Goal: Information Seeking & Learning: Learn about a topic

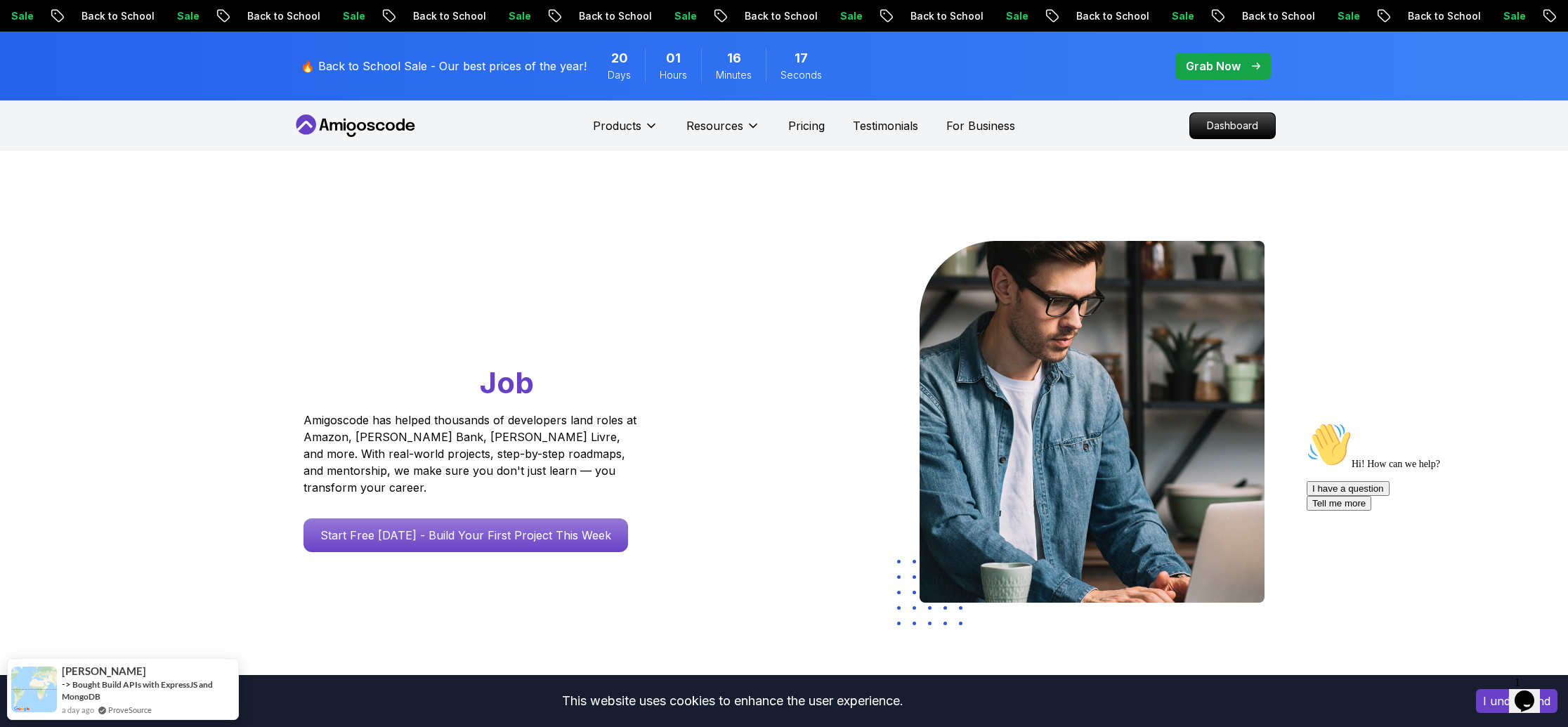
click at [1220, 132] on p "Dashboard" at bounding box center [1232, 126] width 81 height 24
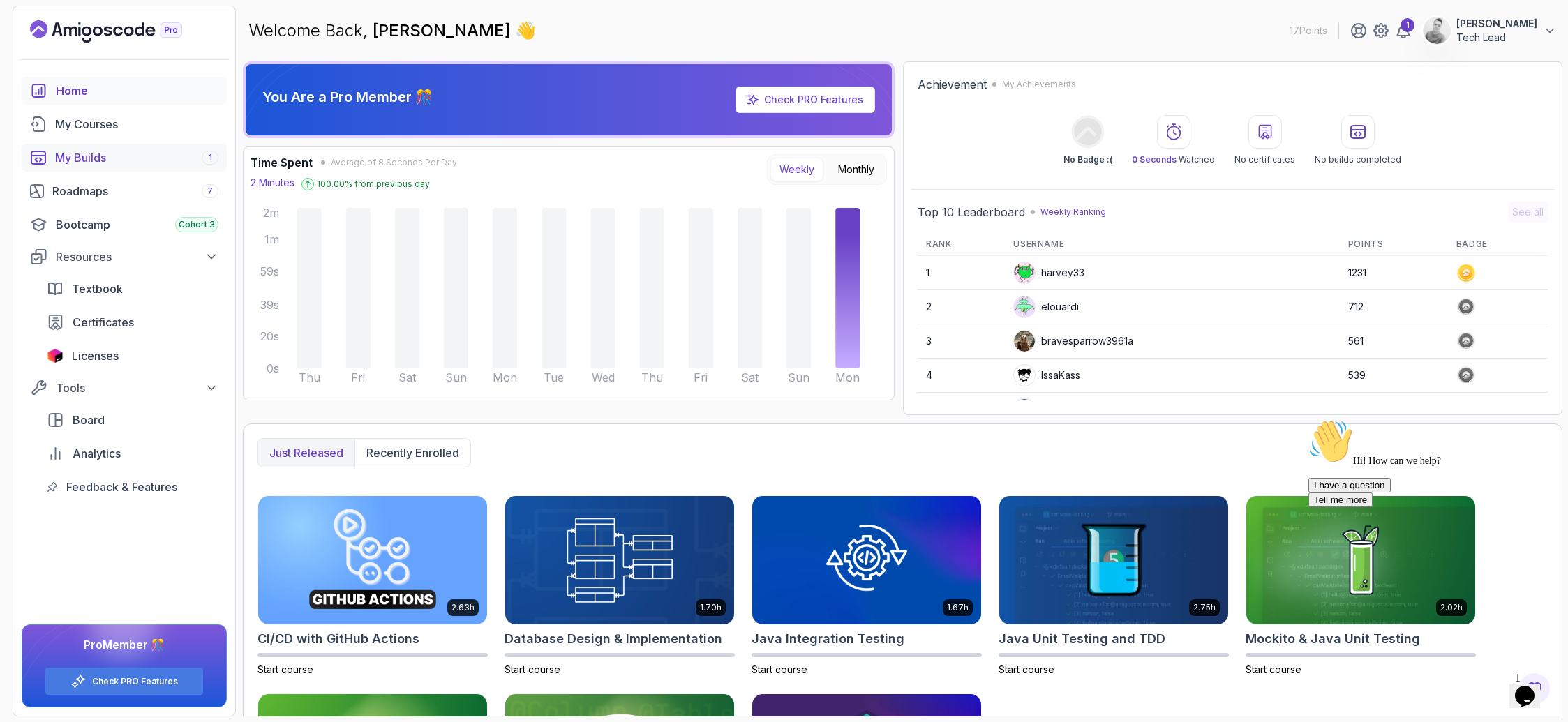
click at [95, 150] on div "My Builds 1" at bounding box center [136, 158] width 163 height 17
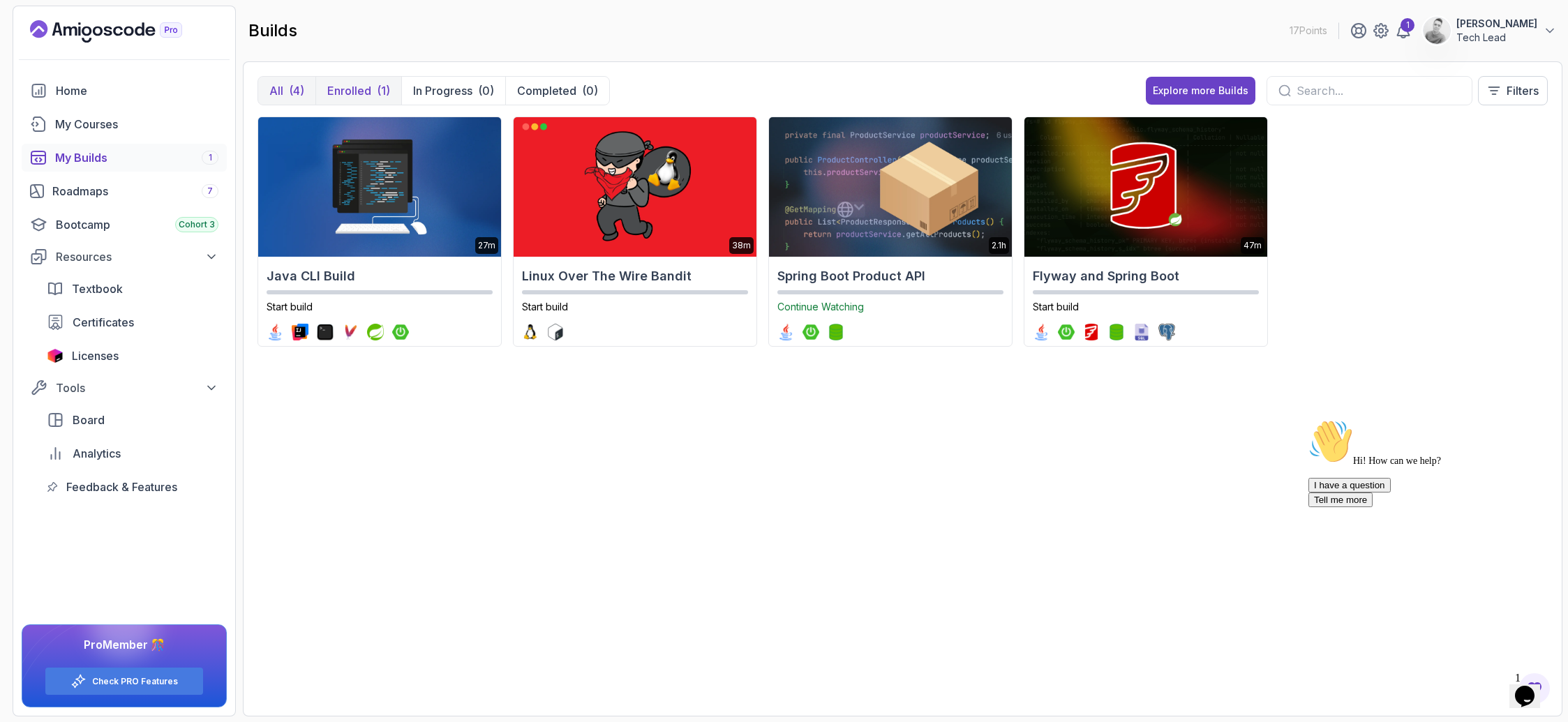
click at [382, 89] on div "(1)" at bounding box center [384, 91] width 14 height 17
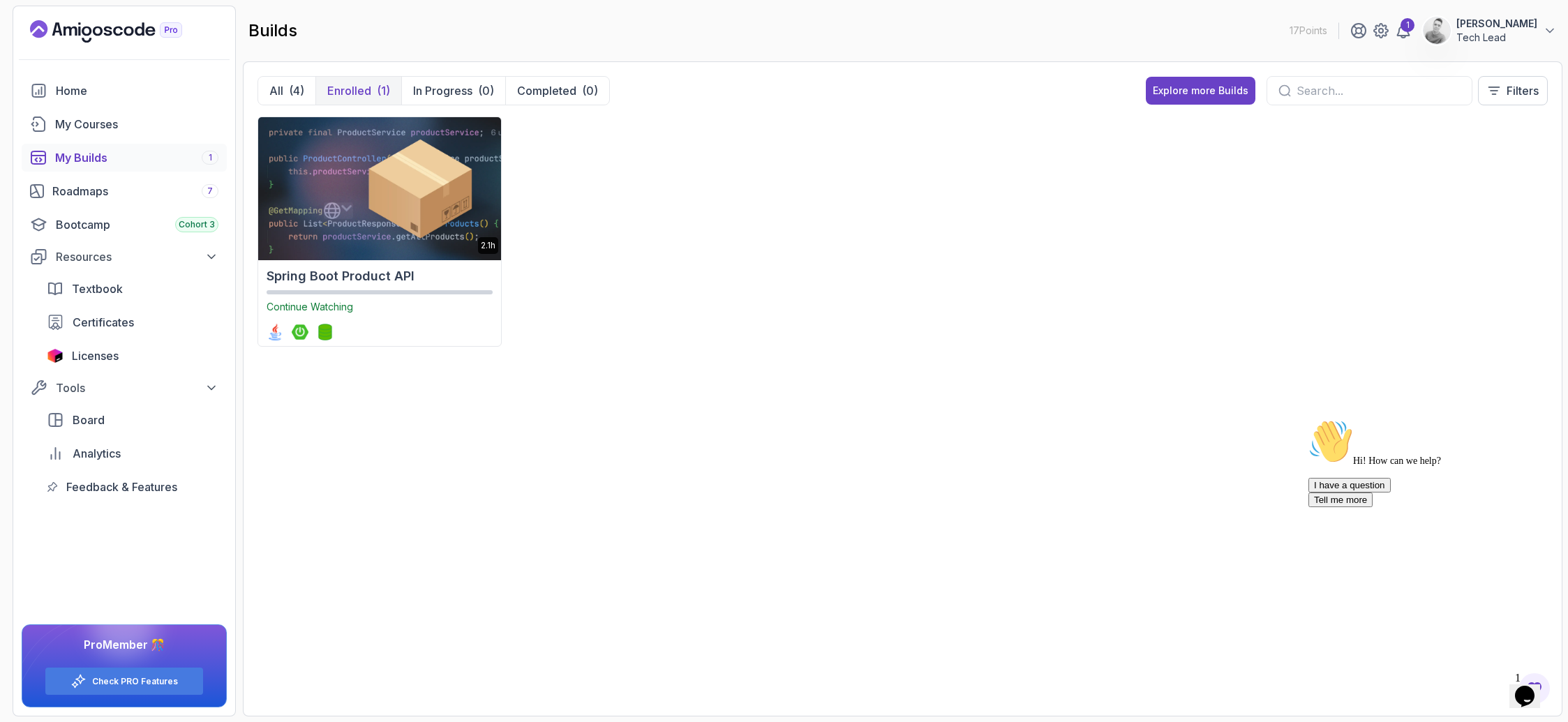
click at [366, 269] on h2 "Spring Boot Product API" at bounding box center [380, 276] width 226 height 20
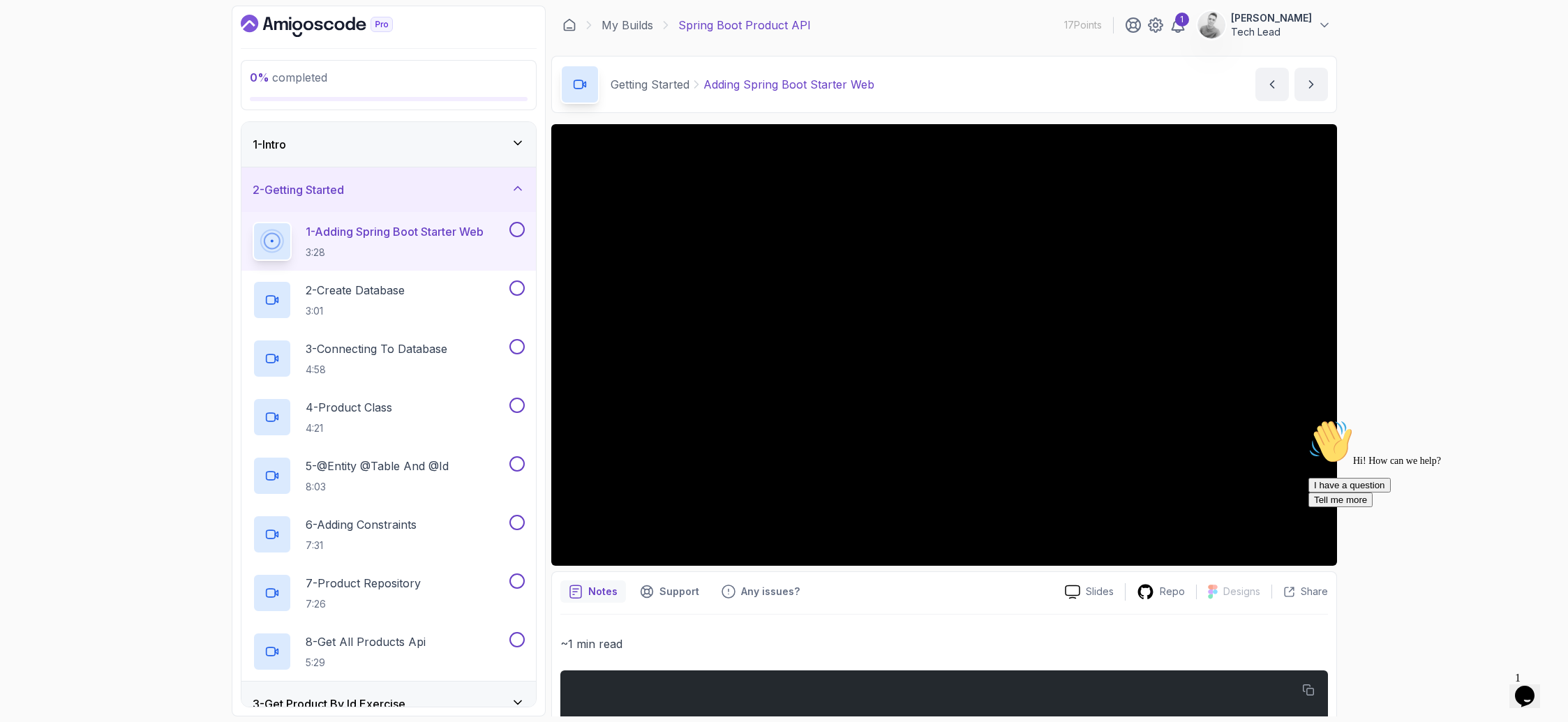
click at [517, 133] on div "1 - Intro" at bounding box center [388, 144] width 294 height 44
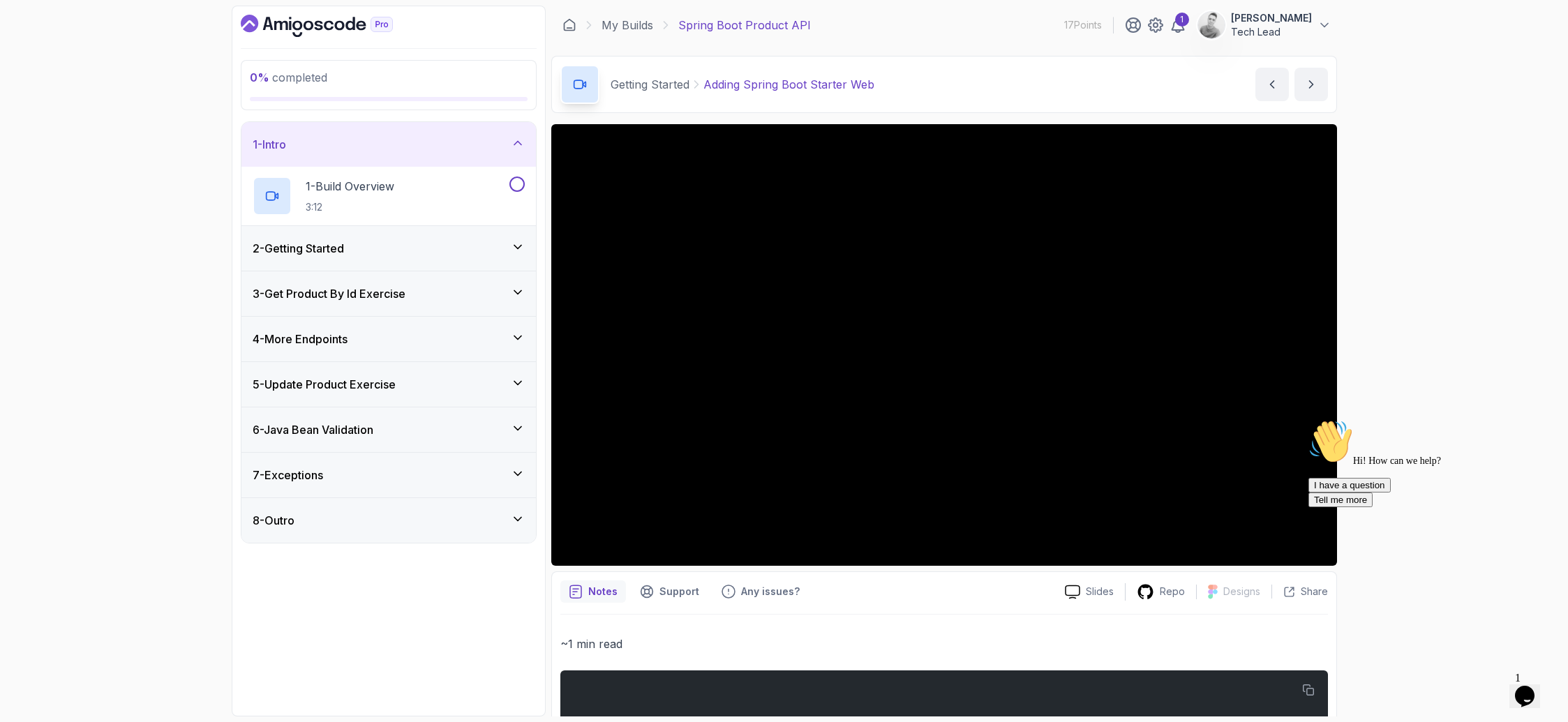
click at [439, 255] on div "2 - Getting Started" at bounding box center [388, 249] width 272 height 17
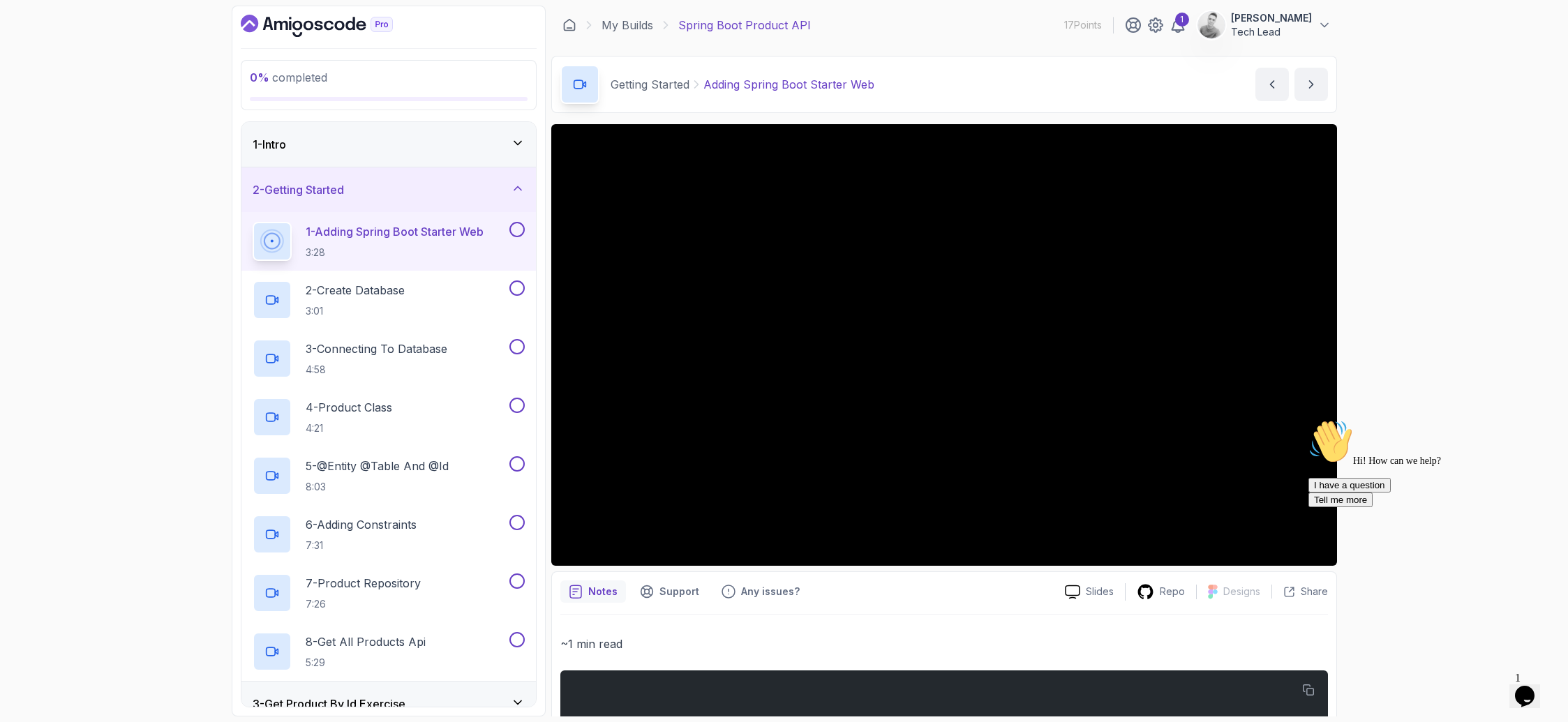
click at [403, 249] on p "3:28" at bounding box center [394, 252] width 178 height 14
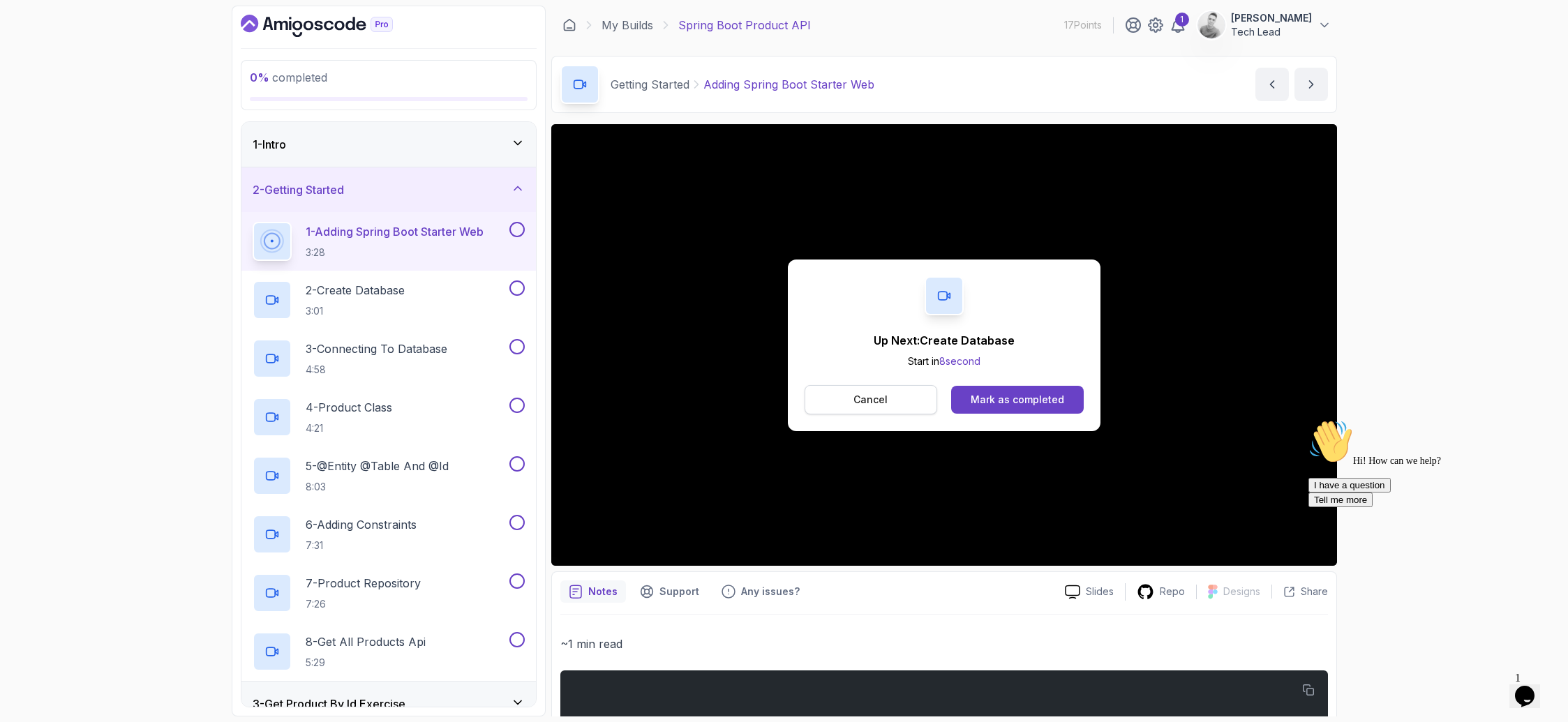
click at [899, 407] on button "Cancel" at bounding box center [871, 400] width 133 height 29
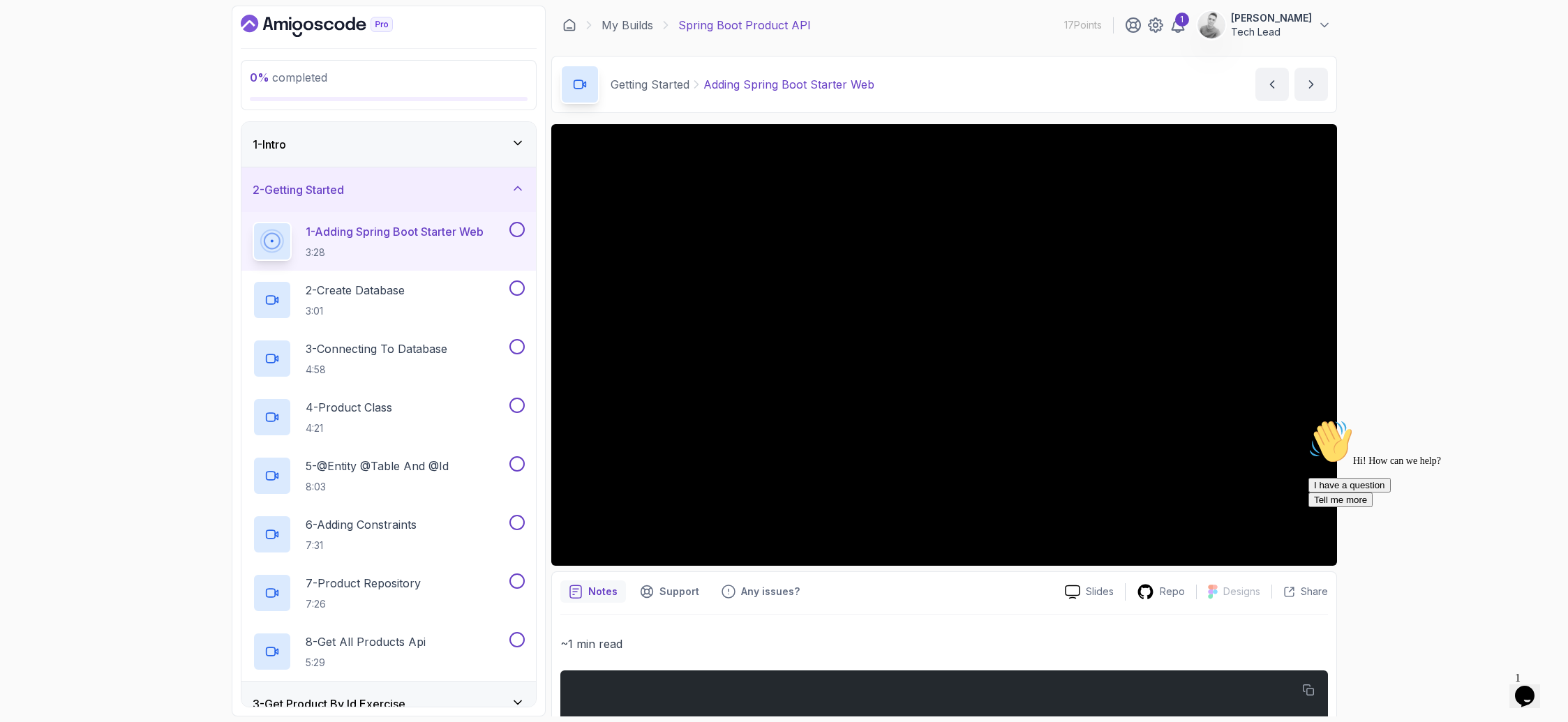
click at [507, 232] on div at bounding box center [516, 230] width 18 height 15
click at [452, 153] on div "1 - Intro" at bounding box center [388, 144] width 294 height 44
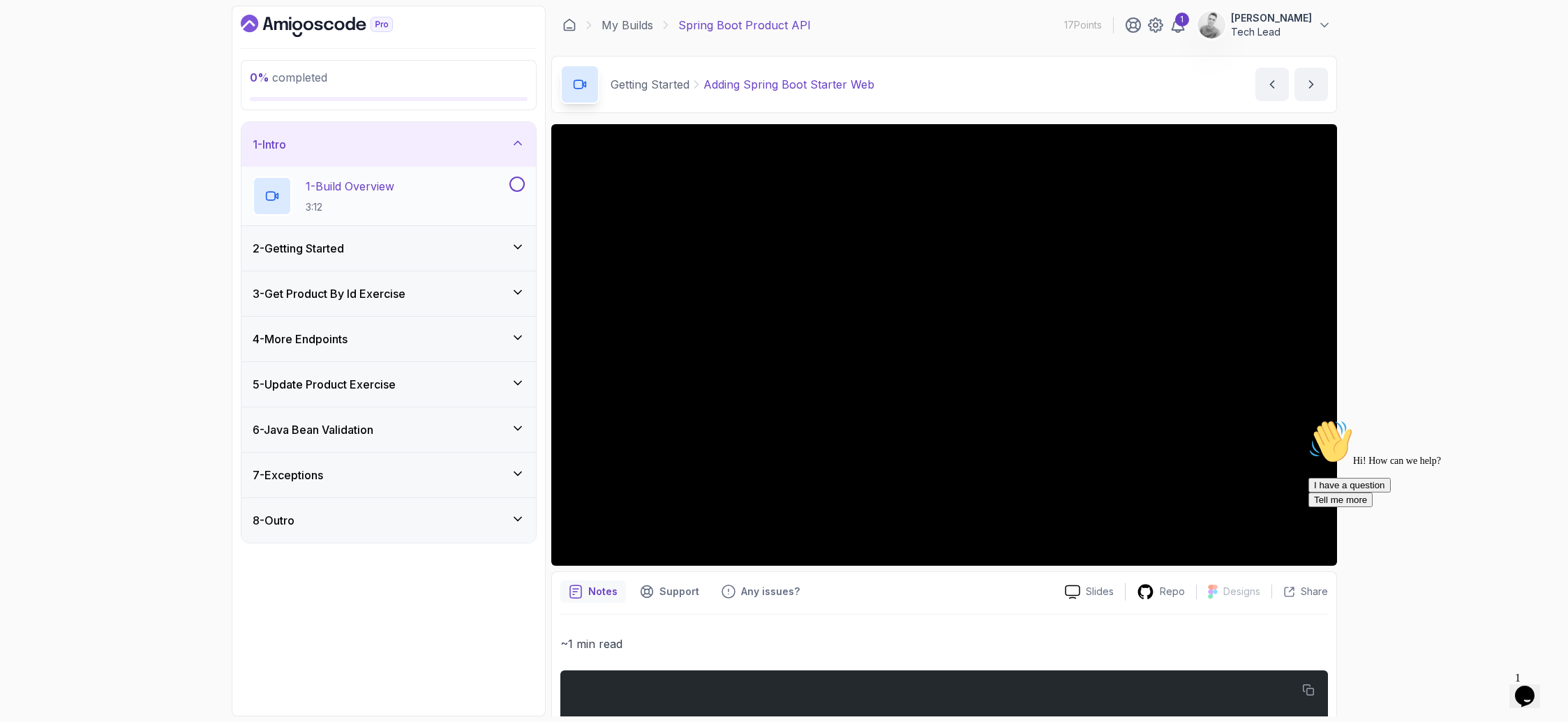
click at [421, 180] on div "1 - Build Overview 3:12" at bounding box center [379, 196] width 254 height 39
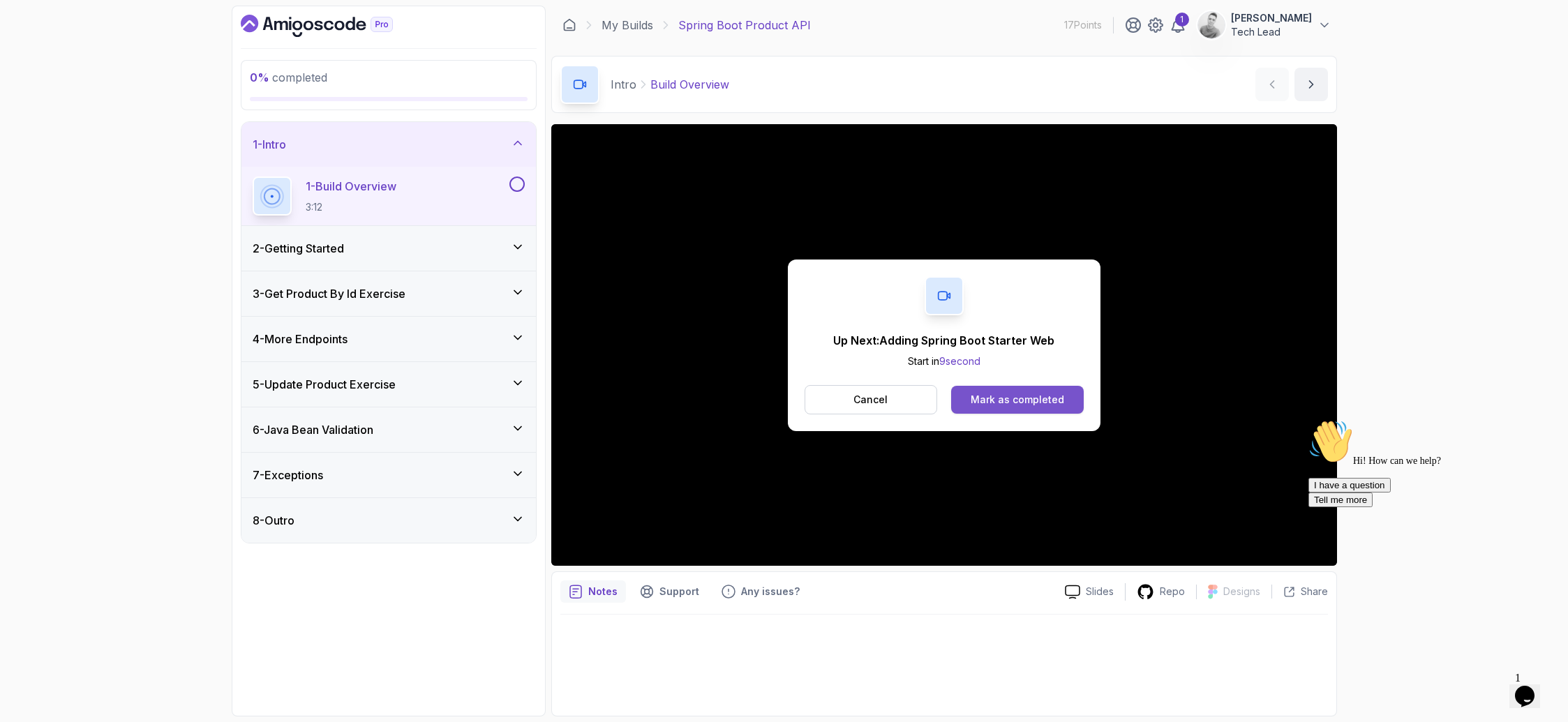
click at [1026, 405] on div "Mark as completed" at bounding box center [1017, 399] width 93 height 14
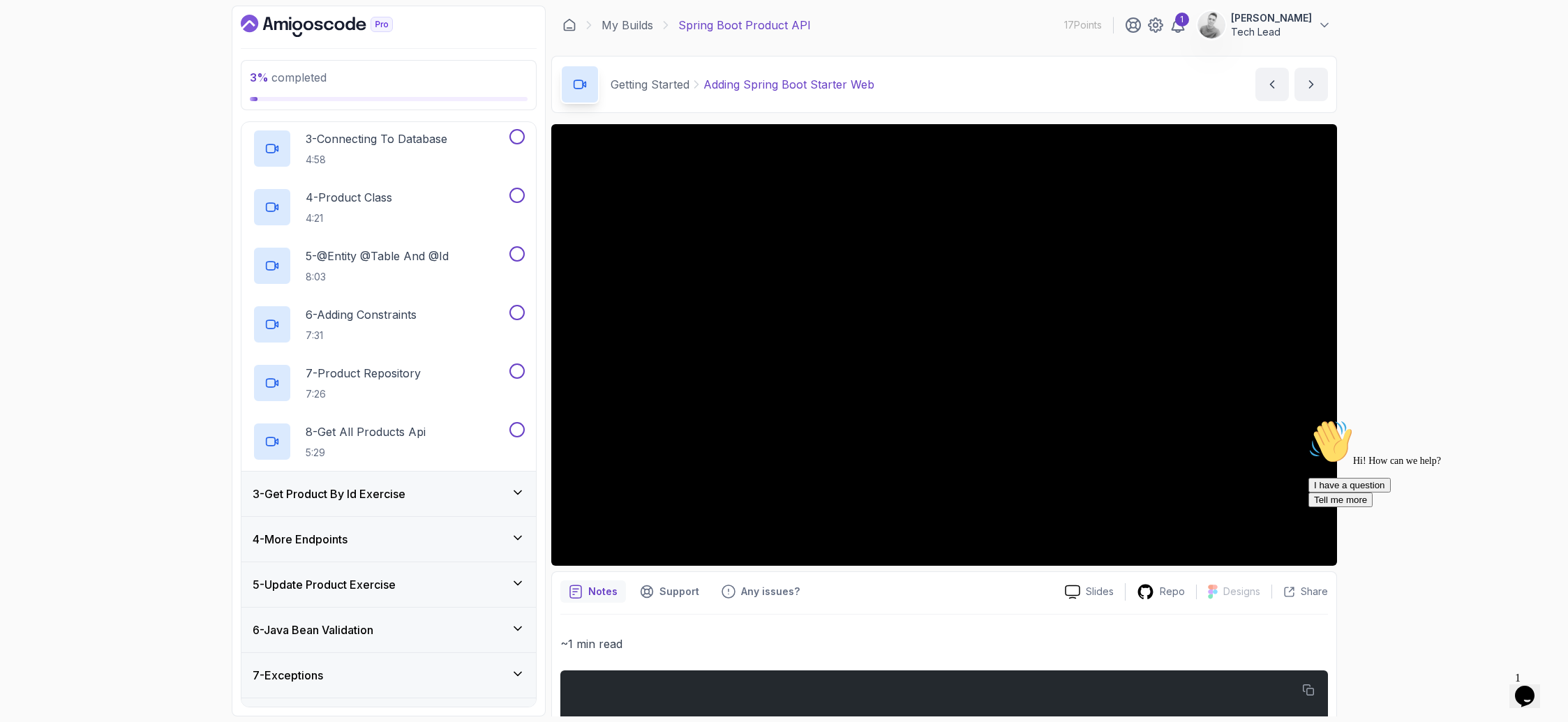
click at [286, 26] on icon "Dashboard" at bounding box center [280, 25] width 14 height 9
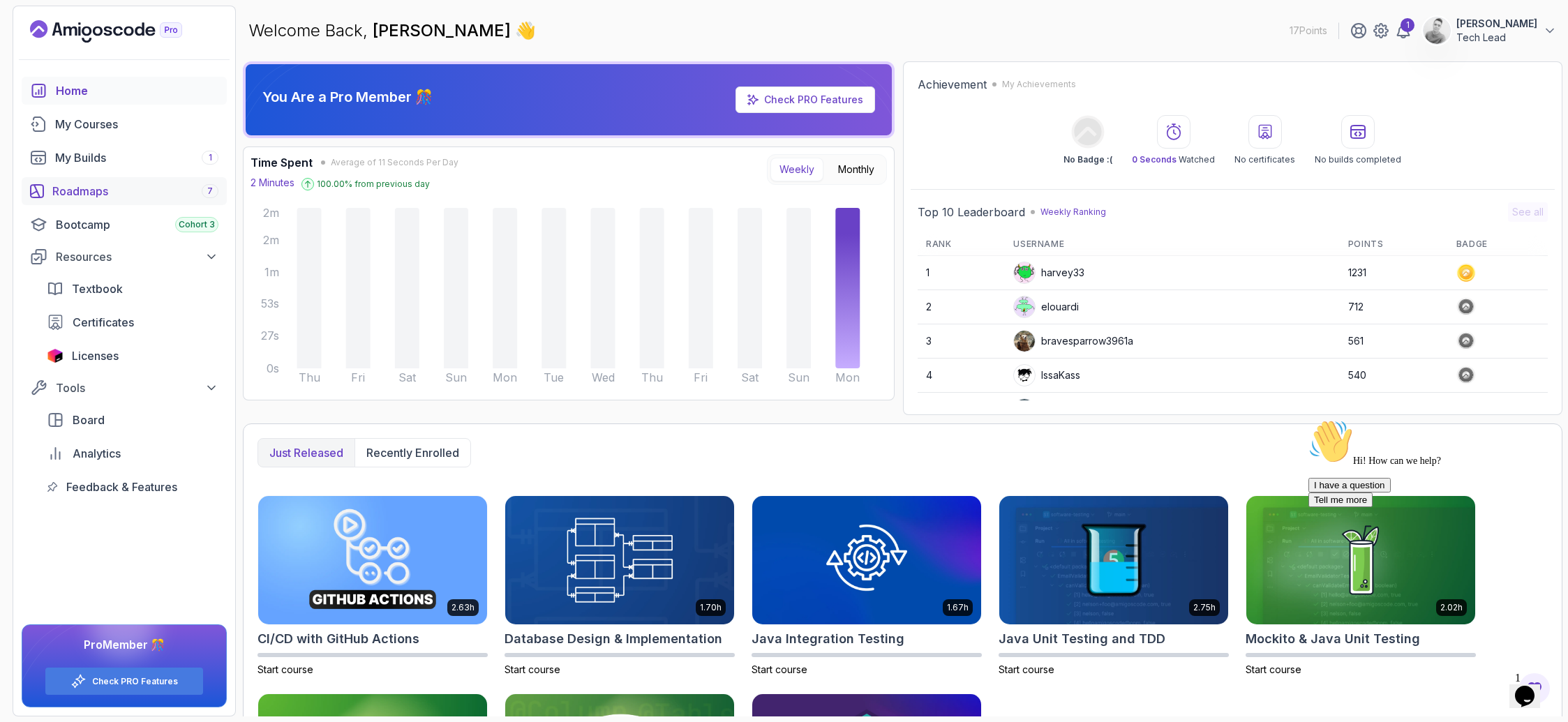
click at [82, 191] on div "Roadmaps 7" at bounding box center [135, 191] width 166 height 17
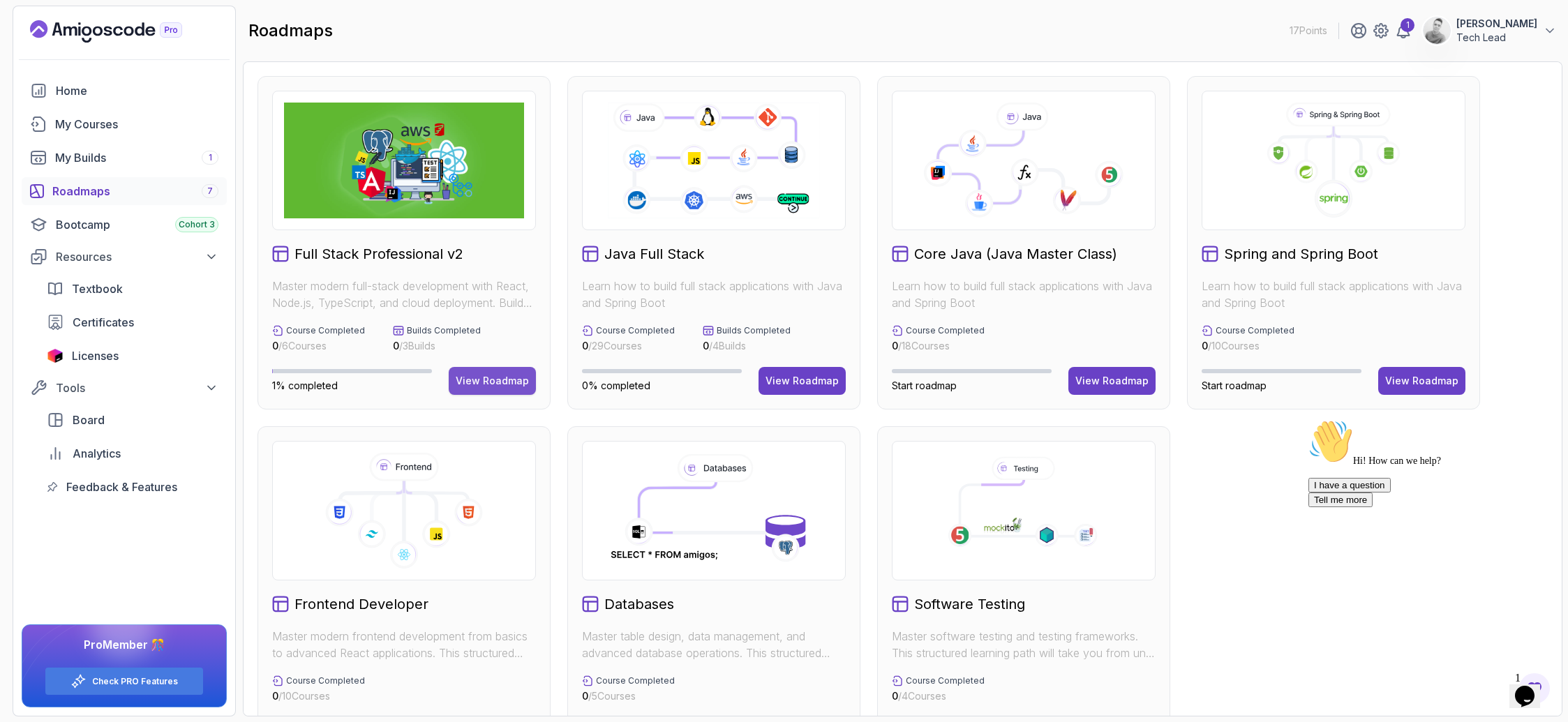
click at [483, 375] on div "View Roadmap" at bounding box center [492, 380] width 74 height 14
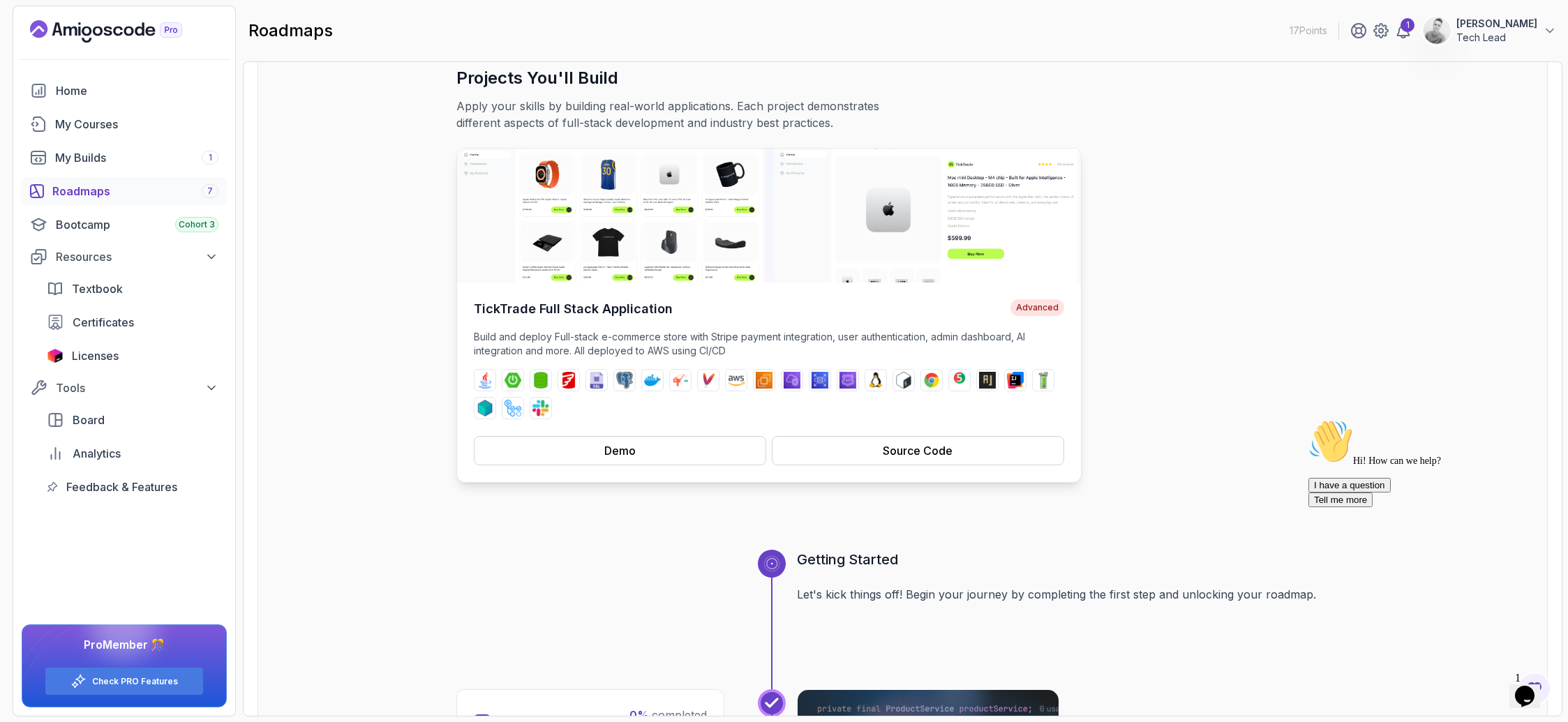
scroll to position [170, 0]
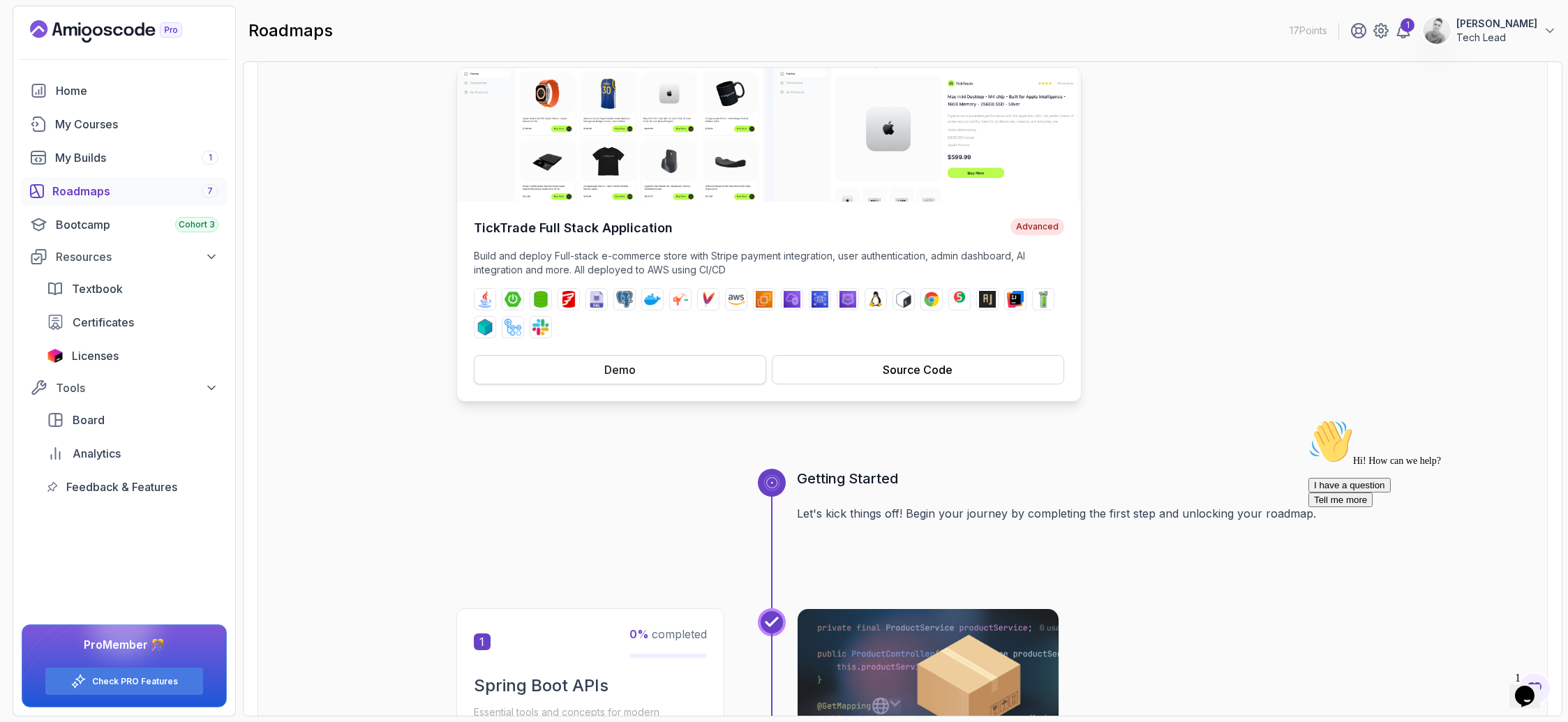
click at [639, 366] on button "Demo" at bounding box center [620, 369] width 292 height 29
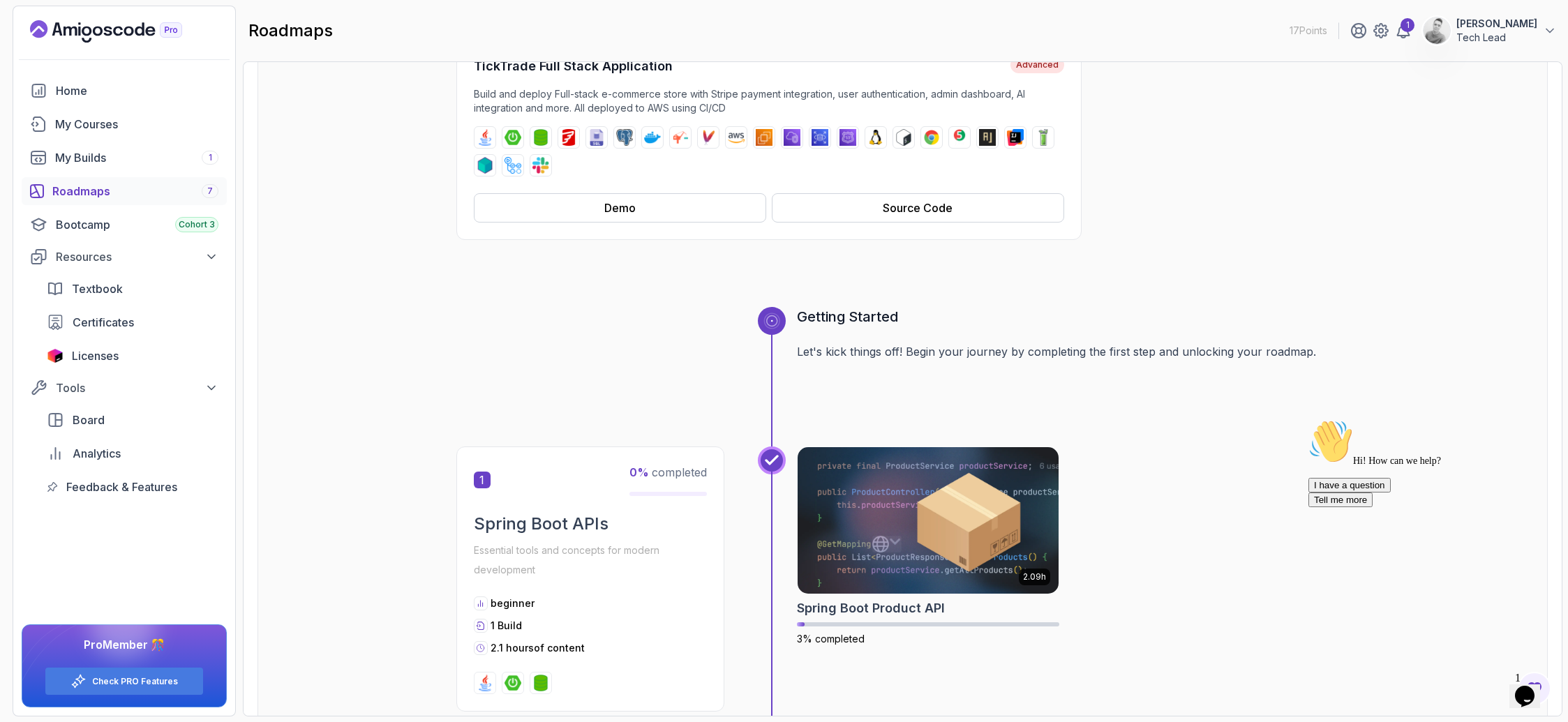
scroll to position [619, 0]
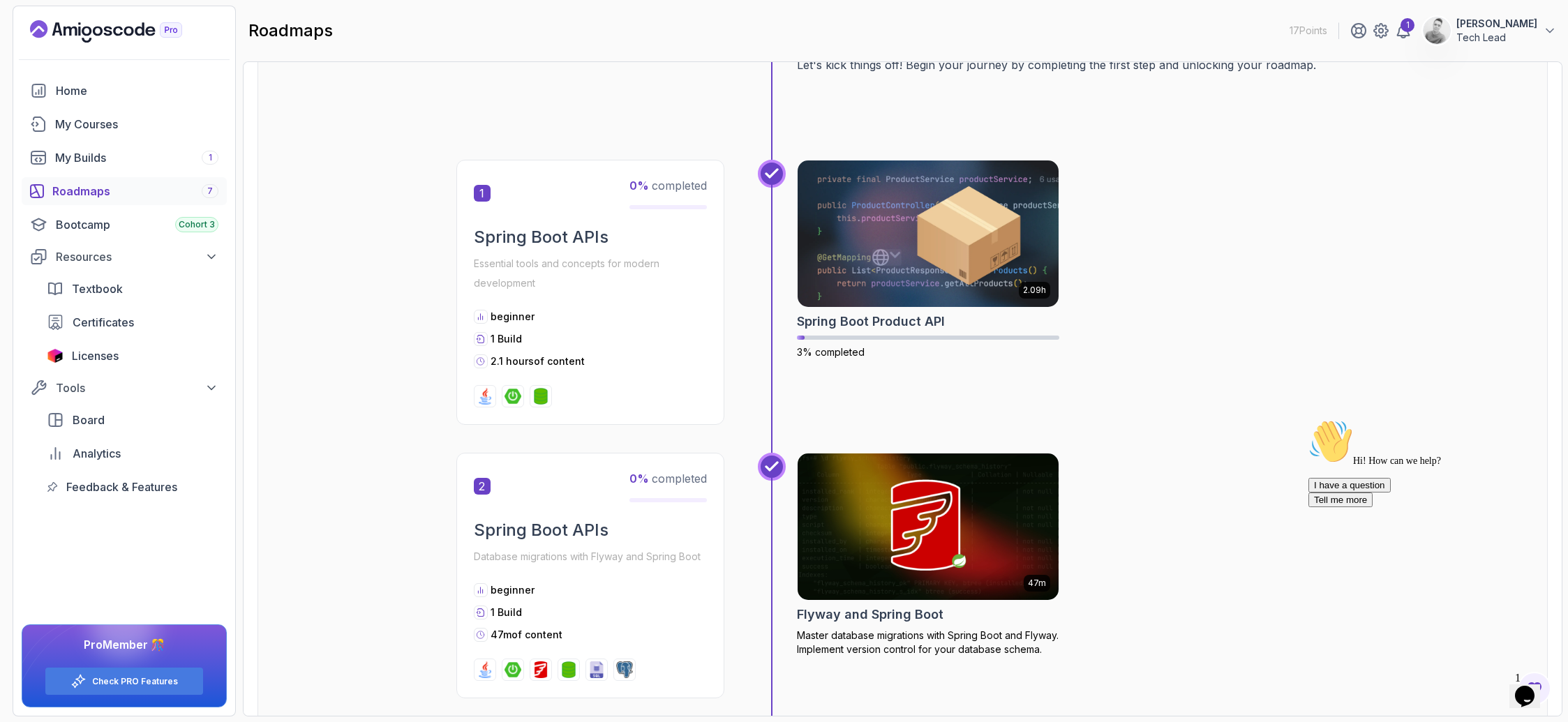
click at [486, 199] on span "1" at bounding box center [482, 193] width 17 height 17
click at [508, 317] on p "beginner" at bounding box center [512, 316] width 44 height 14
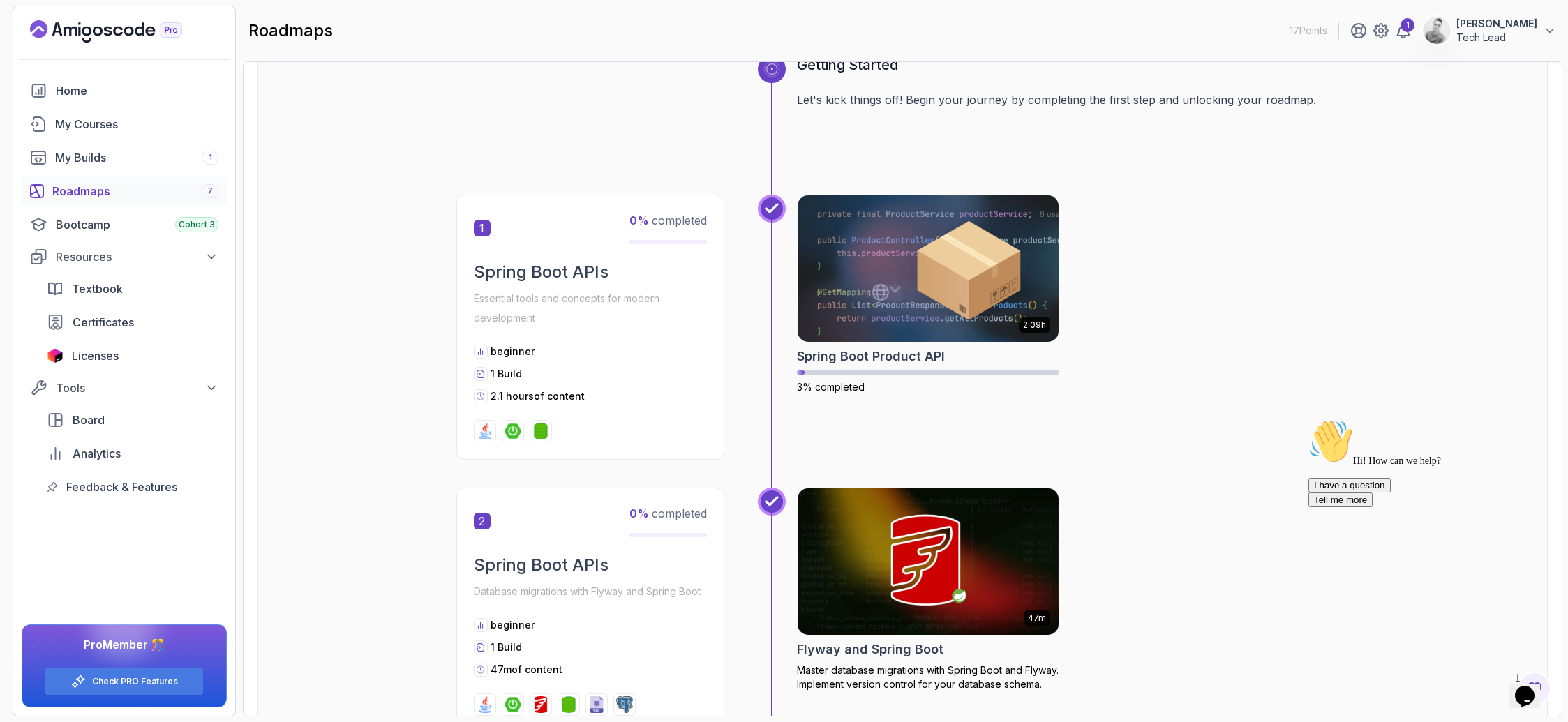
scroll to position [441, 0]
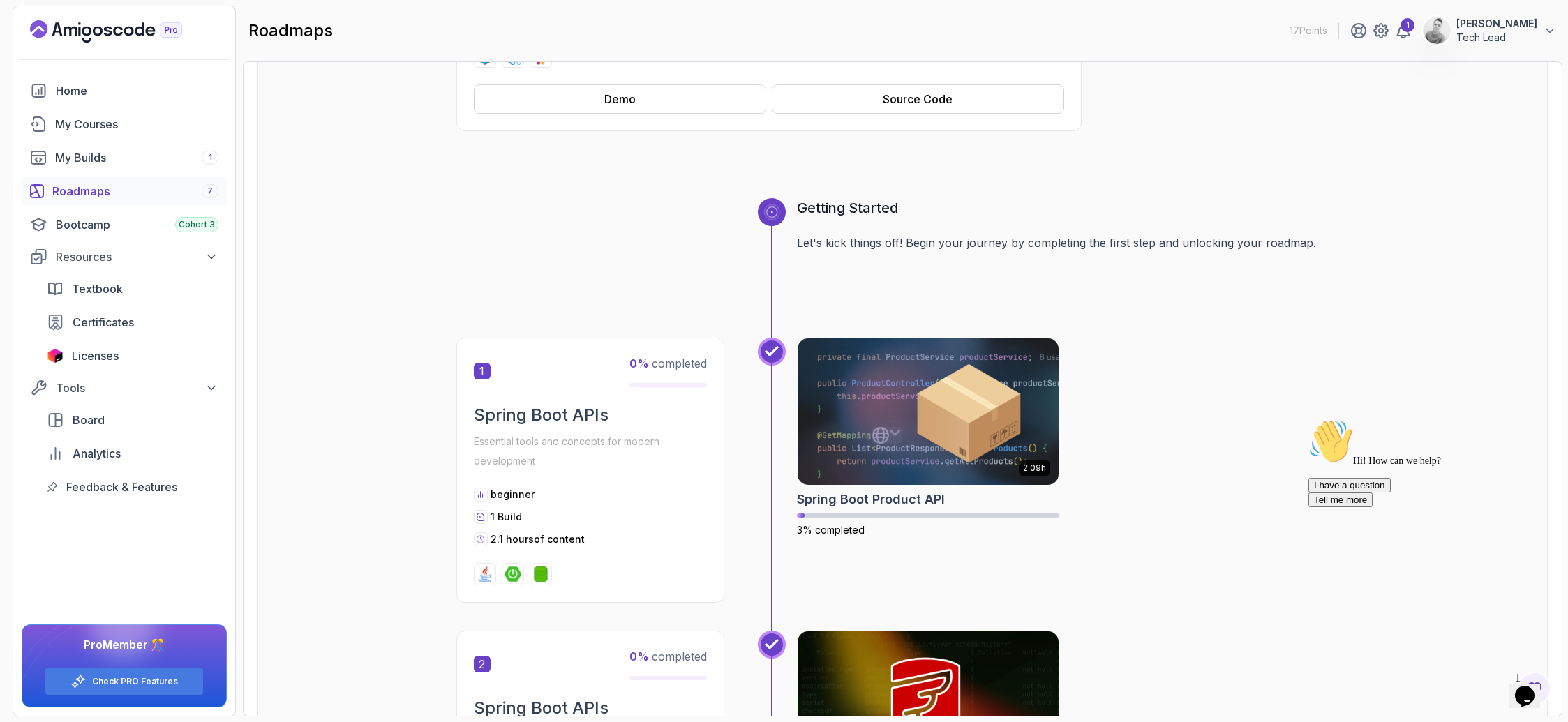
click at [775, 208] on icon at bounding box center [771, 213] width 12 height 12
click at [773, 357] on icon at bounding box center [771, 351] width 14 height 14
click at [673, 404] on h2 "Spring Boot APIs" at bounding box center [590, 415] width 233 height 22
click at [854, 484] on div "2.09h" at bounding box center [928, 411] width 262 height 148
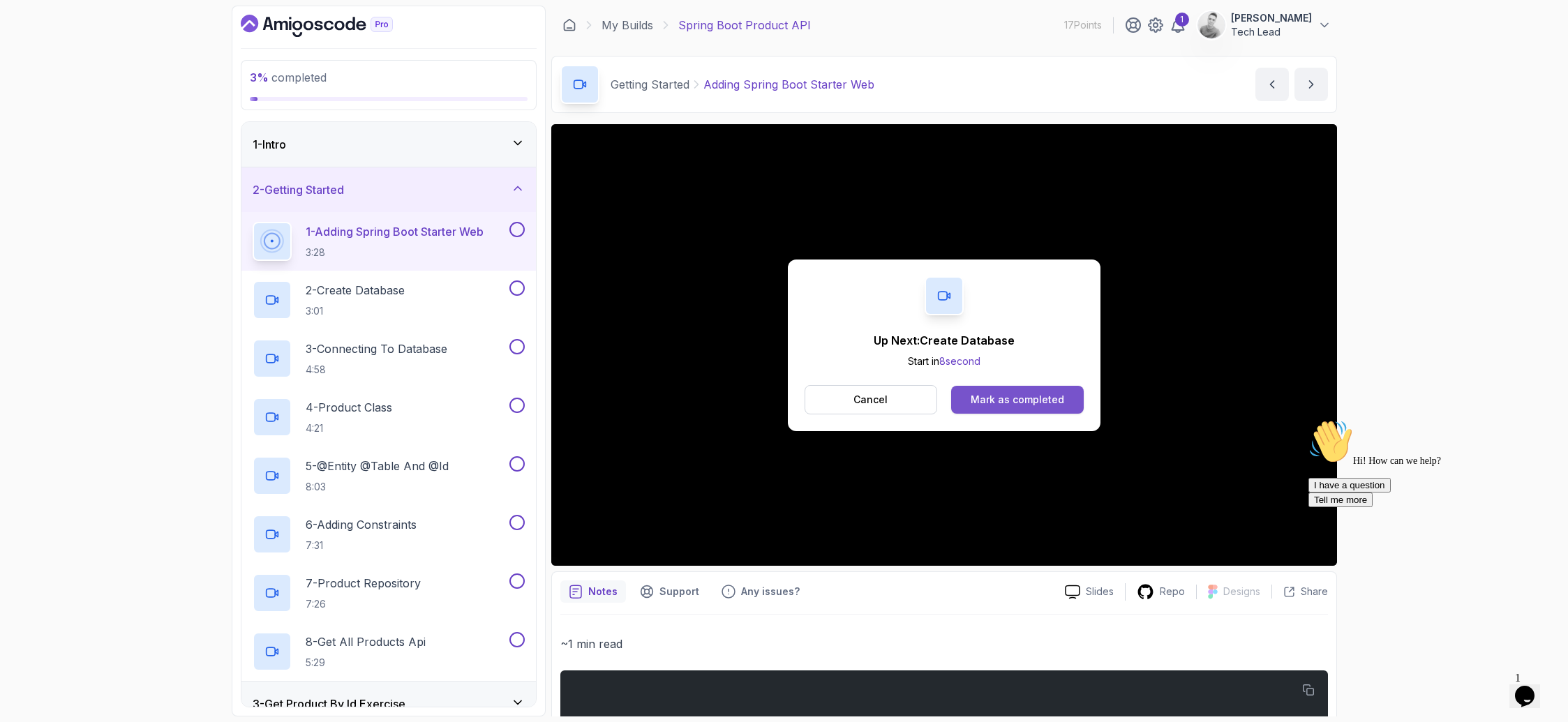
click at [1022, 400] on div "Mark as completed" at bounding box center [1017, 399] width 93 height 14
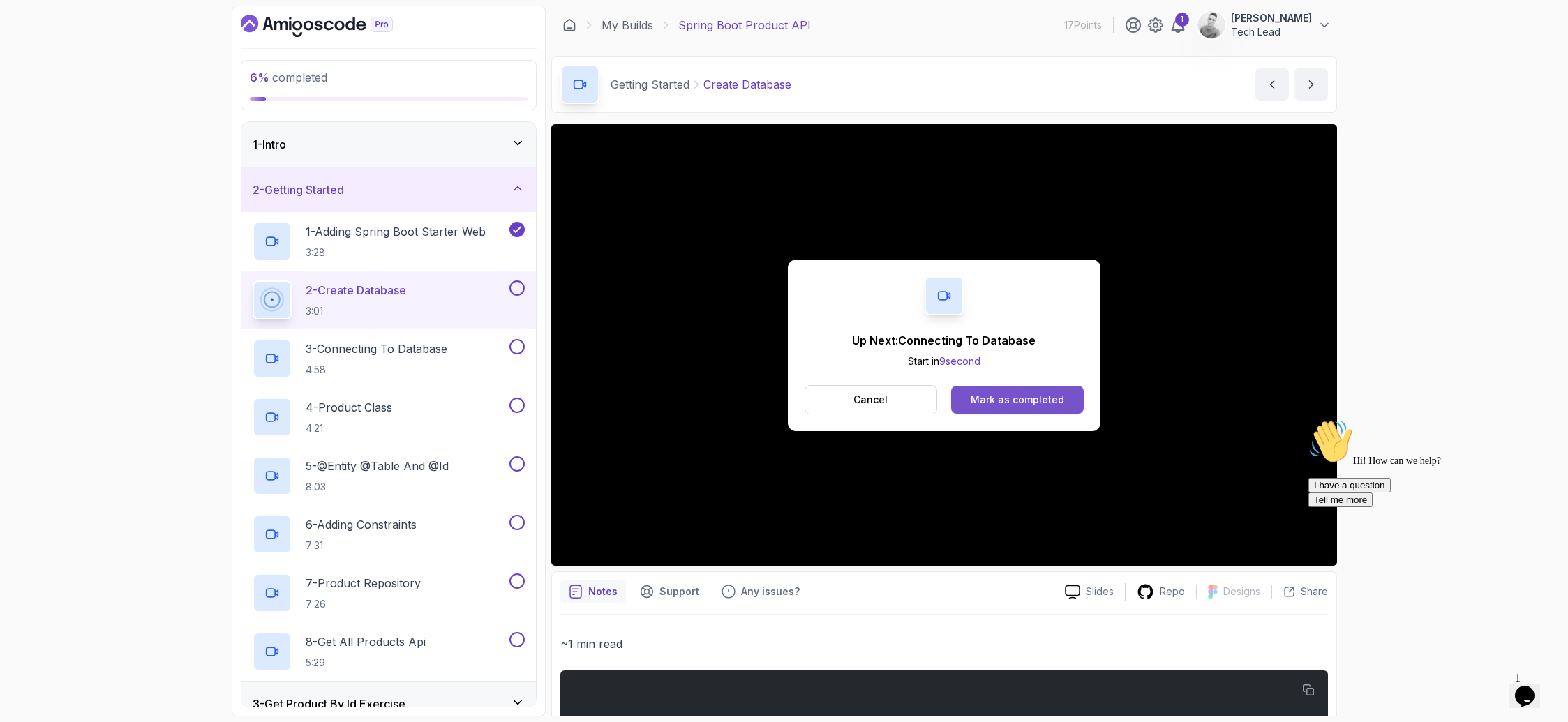
click at [1038, 398] on div "Mark as completed" at bounding box center [1017, 399] width 93 height 14
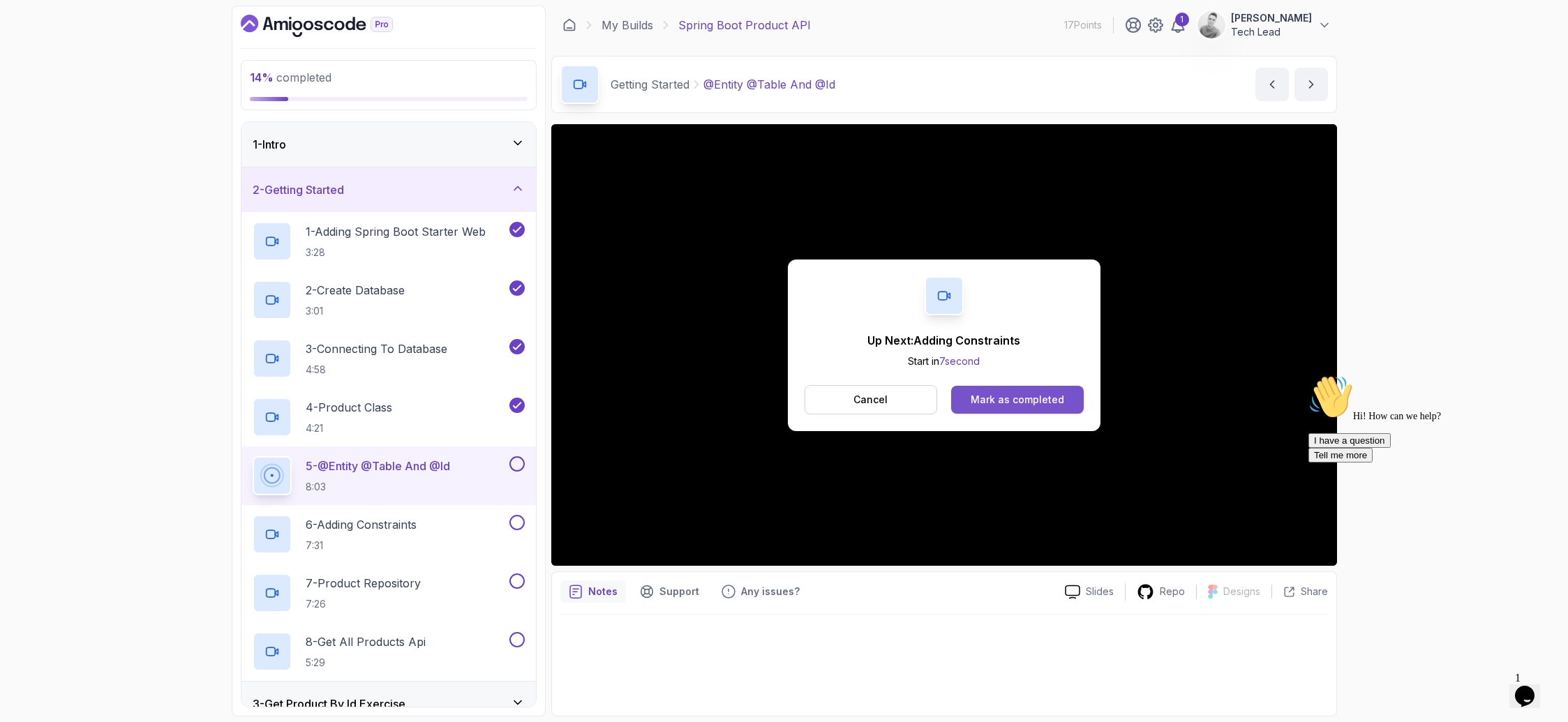
click at [999, 396] on div "Mark as completed" at bounding box center [1017, 399] width 93 height 14
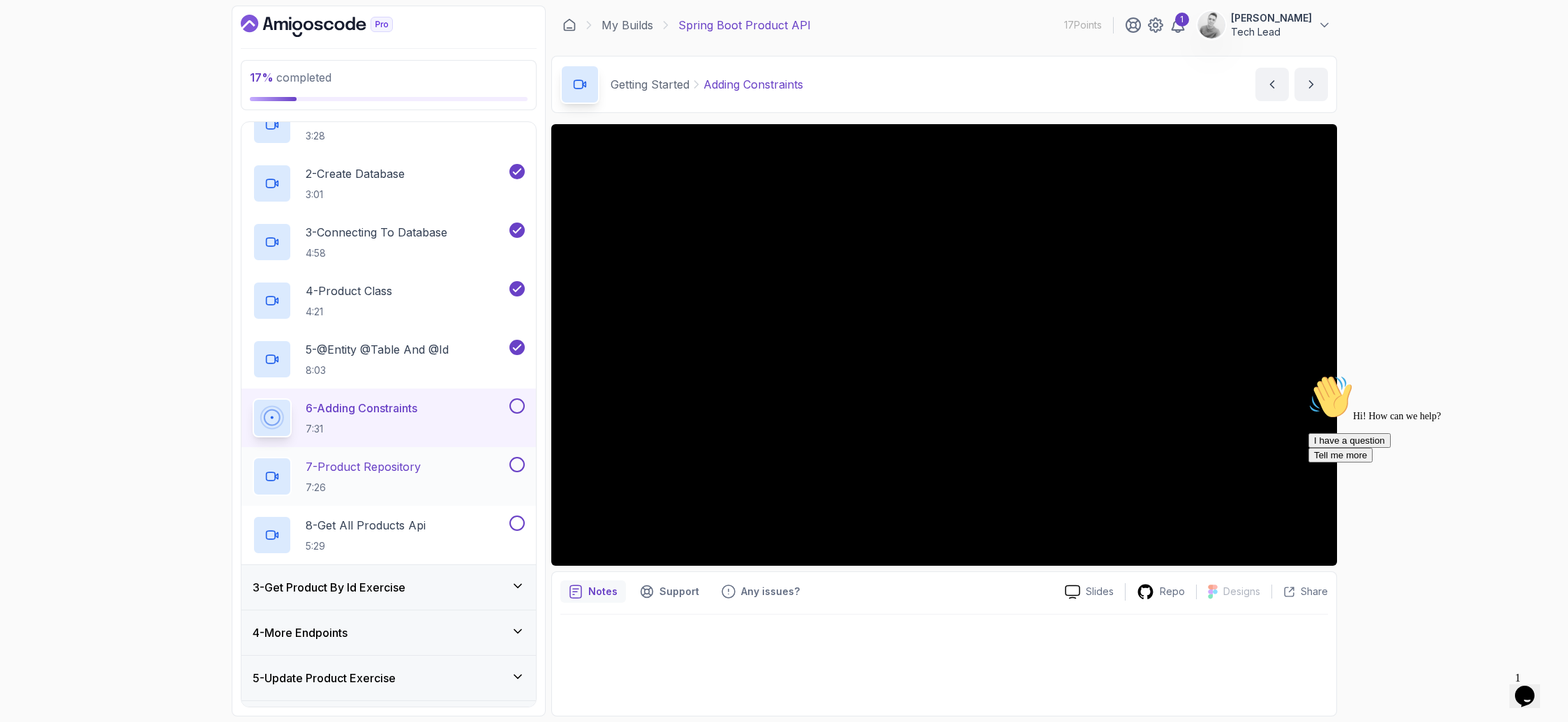
scroll to position [135, 0]
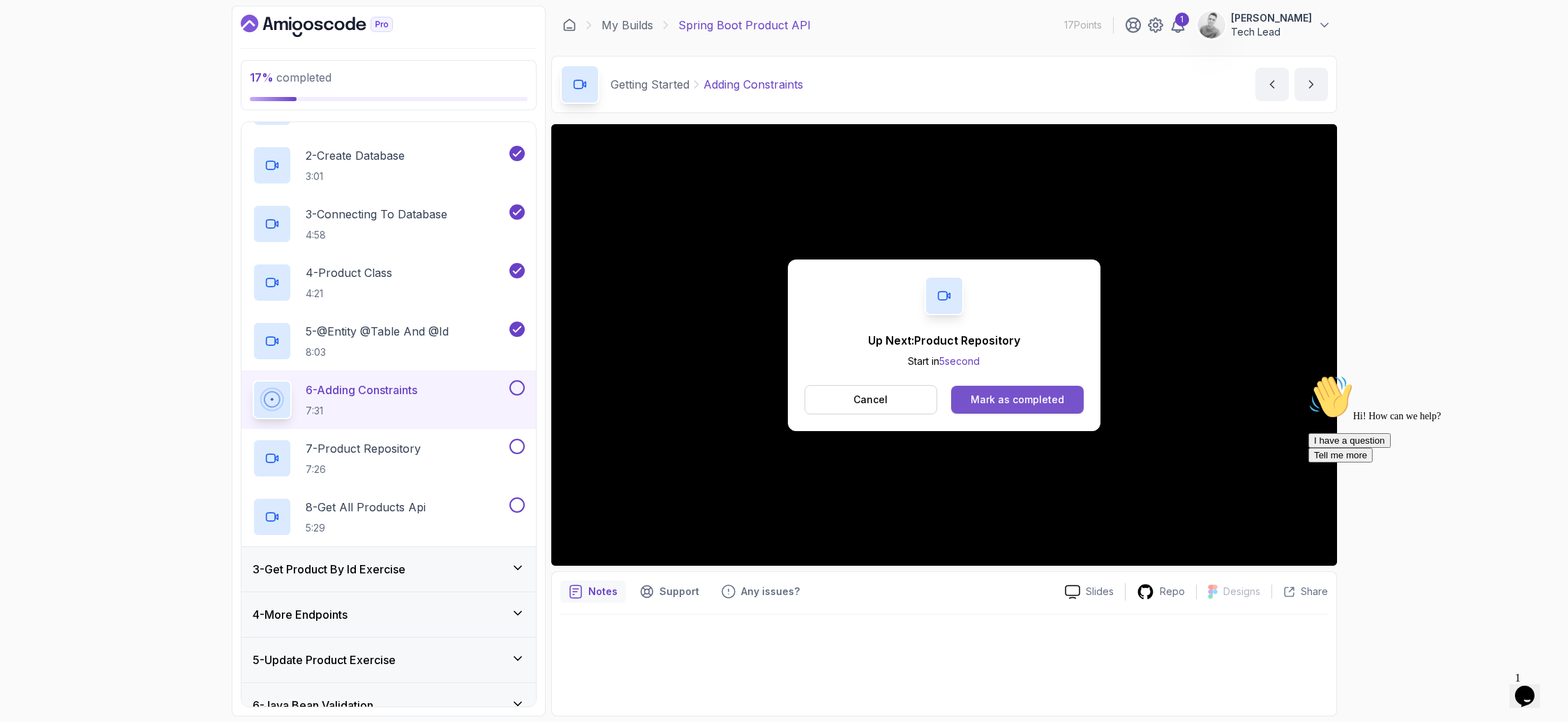
click at [990, 394] on div "Mark as completed" at bounding box center [1017, 399] width 93 height 14
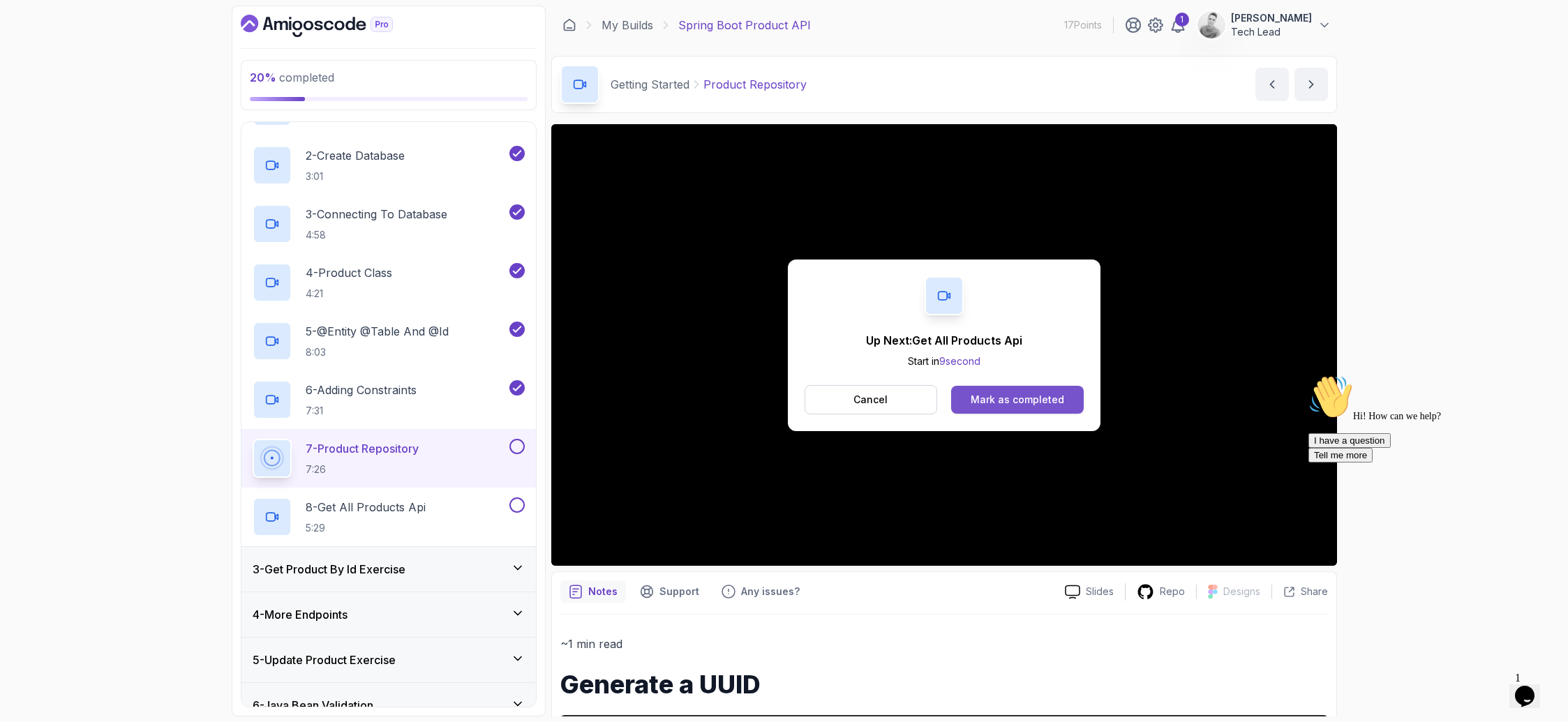
click at [1057, 404] on div "Mark as completed" at bounding box center [1017, 399] width 93 height 14
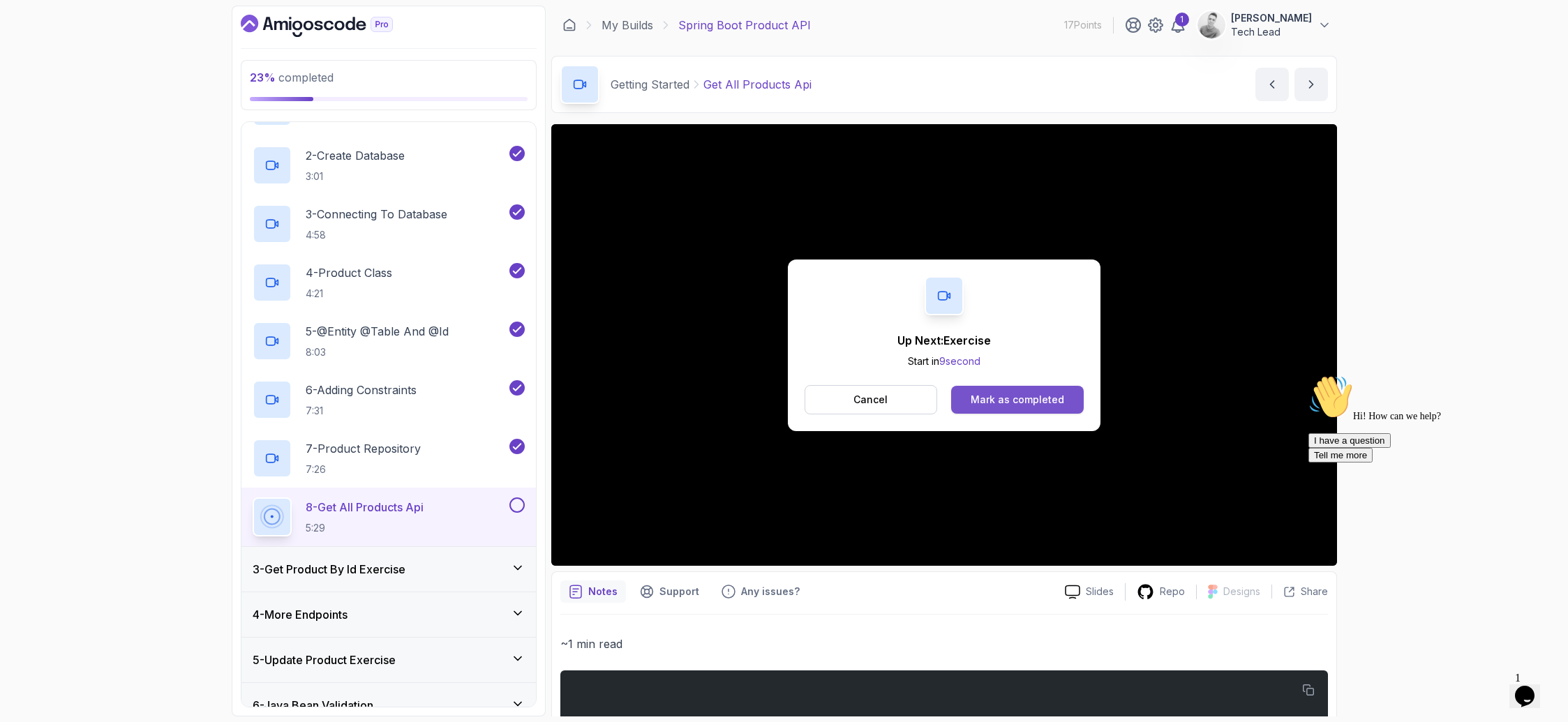
click at [978, 394] on div "Mark as completed" at bounding box center [1017, 399] width 93 height 14
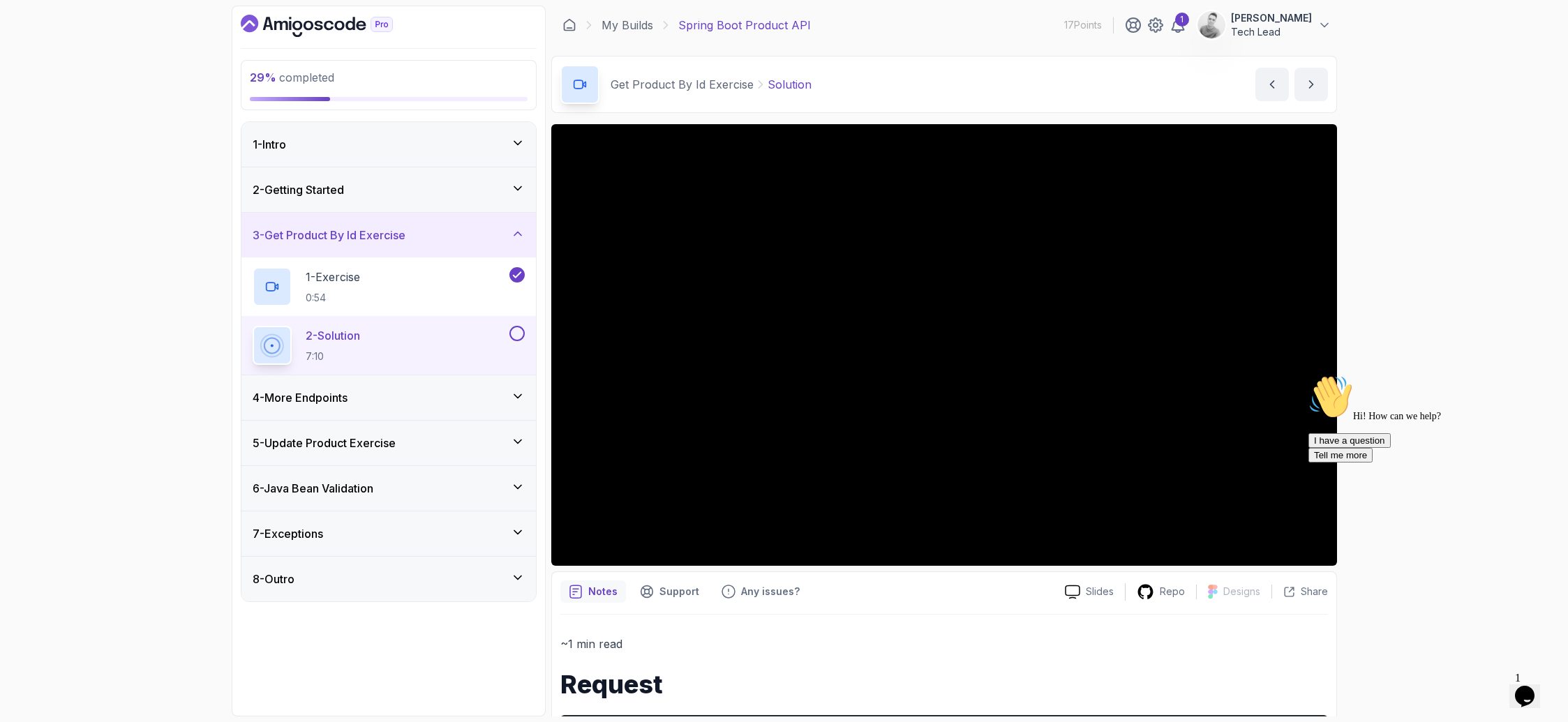
click at [498, 338] on div "2 - Solution 7:10" at bounding box center [379, 345] width 254 height 39
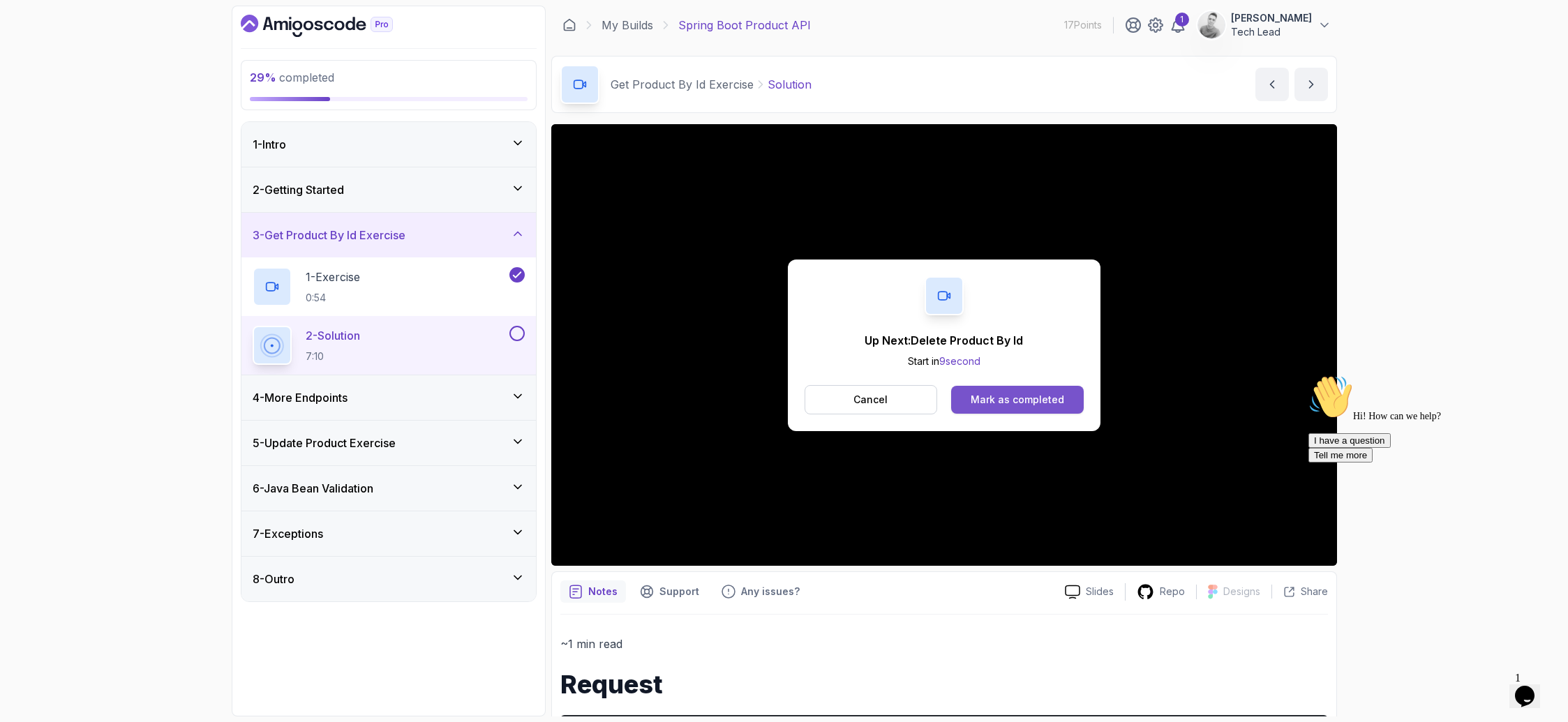
click at [1027, 408] on button "Mark as completed" at bounding box center [1017, 399] width 132 height 28
